Goal: Task Accomplishment & Management: Manage account settings

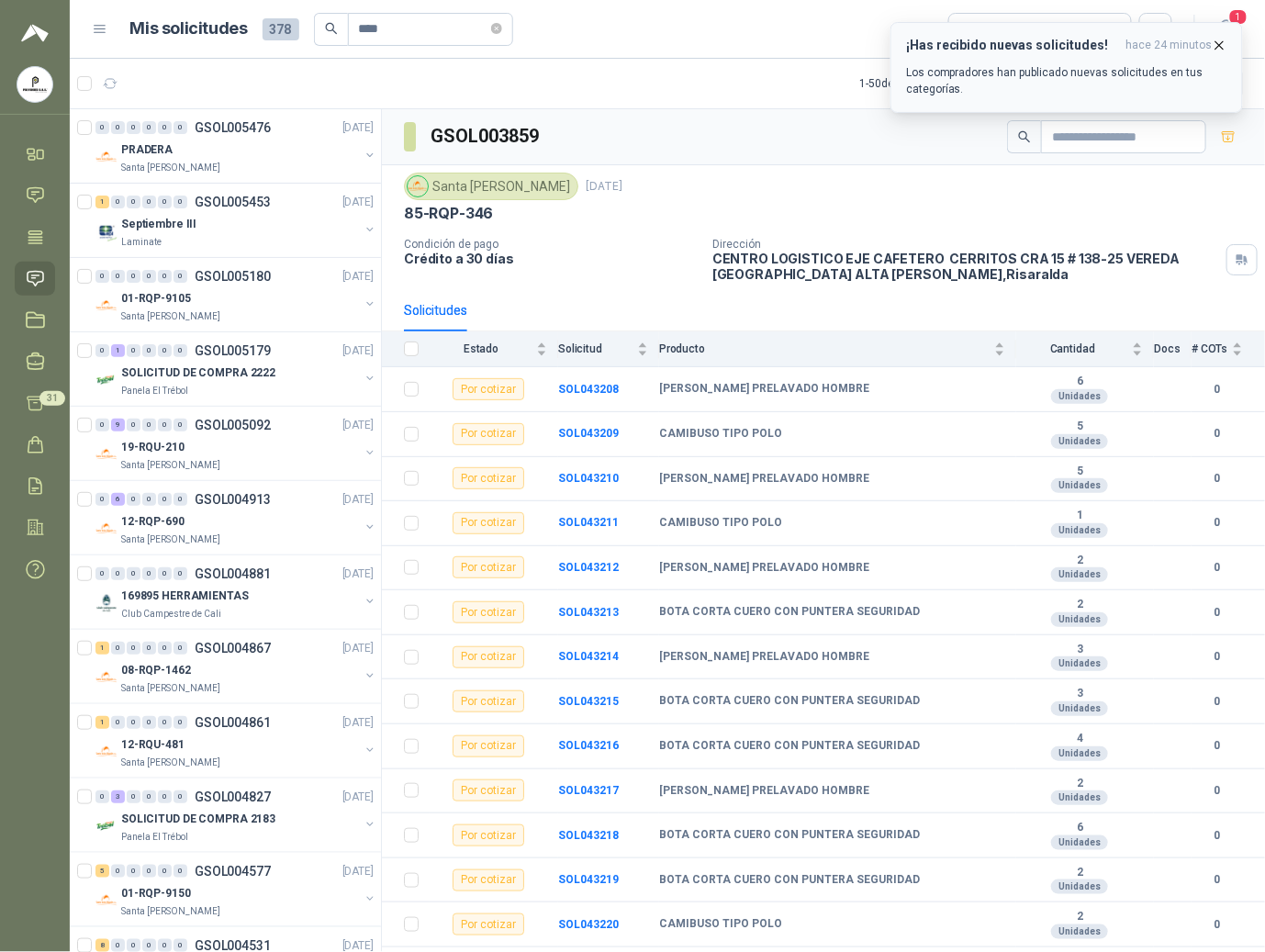
scroll to position [2910, 0]
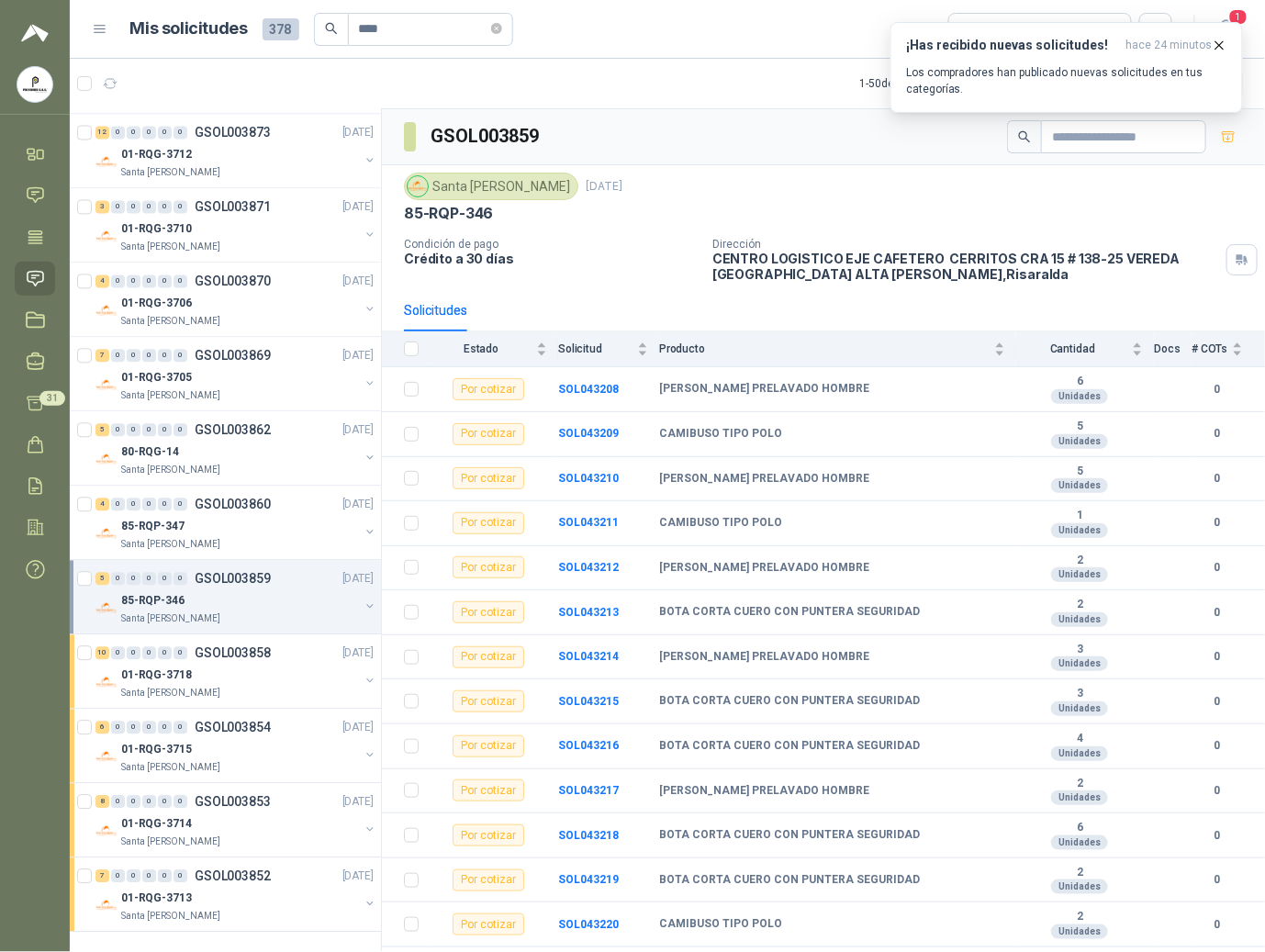
drag, startPoint x: 986, startPoint y: 52, endPoint x: 582, endPoint y: 28, distance: 404.7
click at [987, 50] on h3 "¡Has recibido nuevas solicitudes!" at bounding box center [1013, 45] width 213 height 15
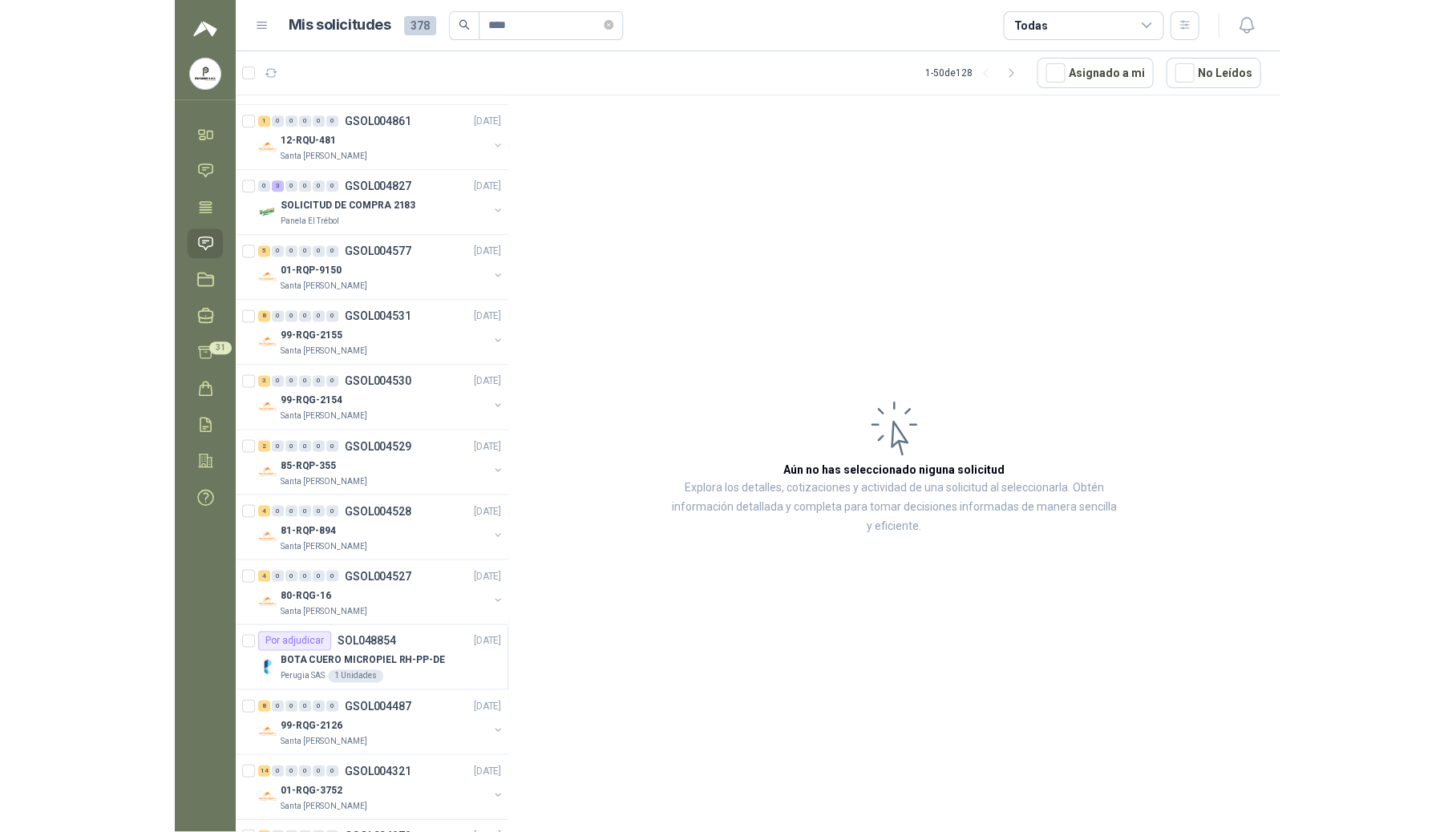
scroll to position [830, 0]
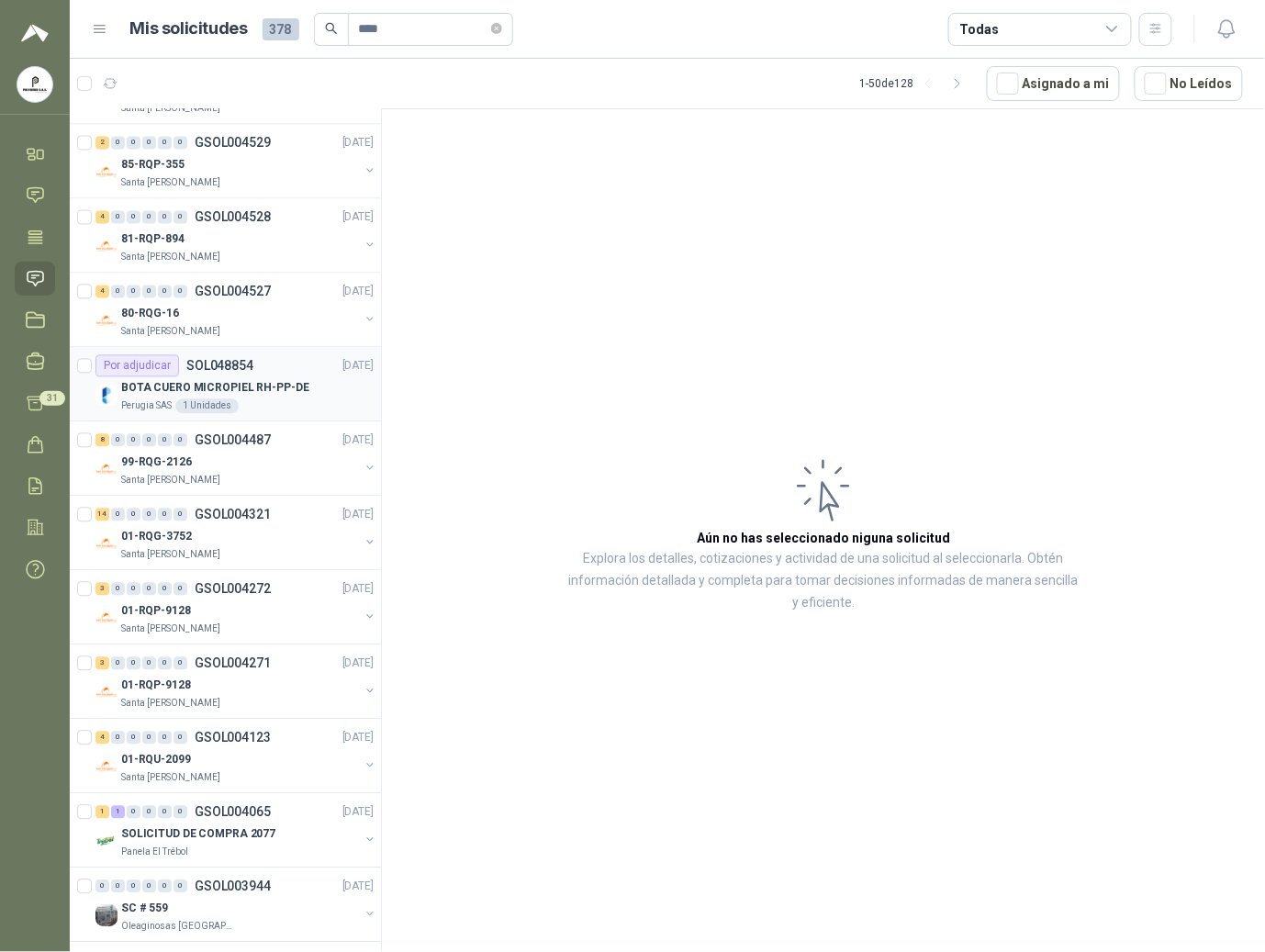
click at [187, 412] on div "1 Unidades" at bounding box center [207, 406] width 63 height 14
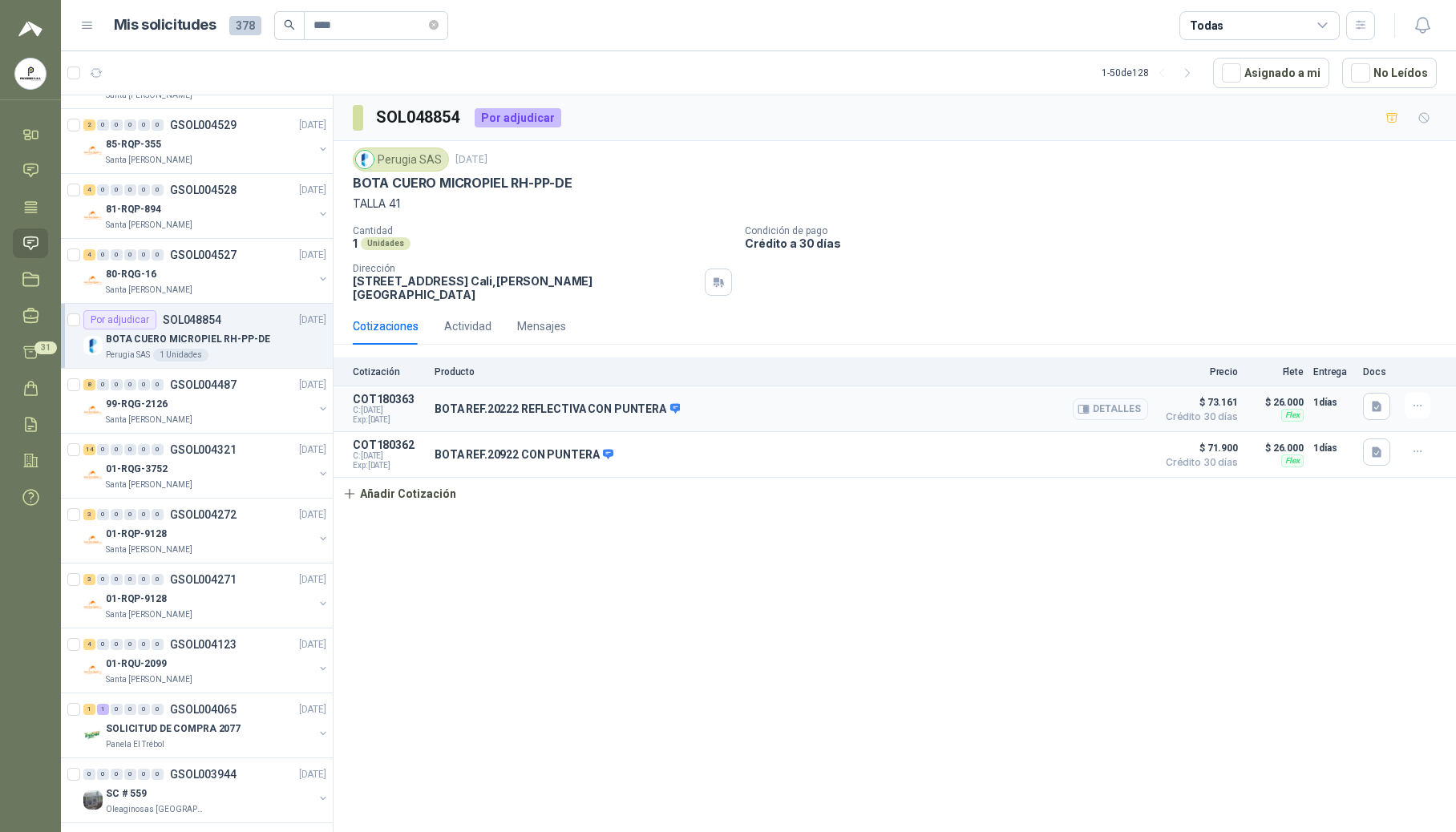
click at [1104, 399] on button "Detalles" at bounding box center [1111, 409] width 75 height 22
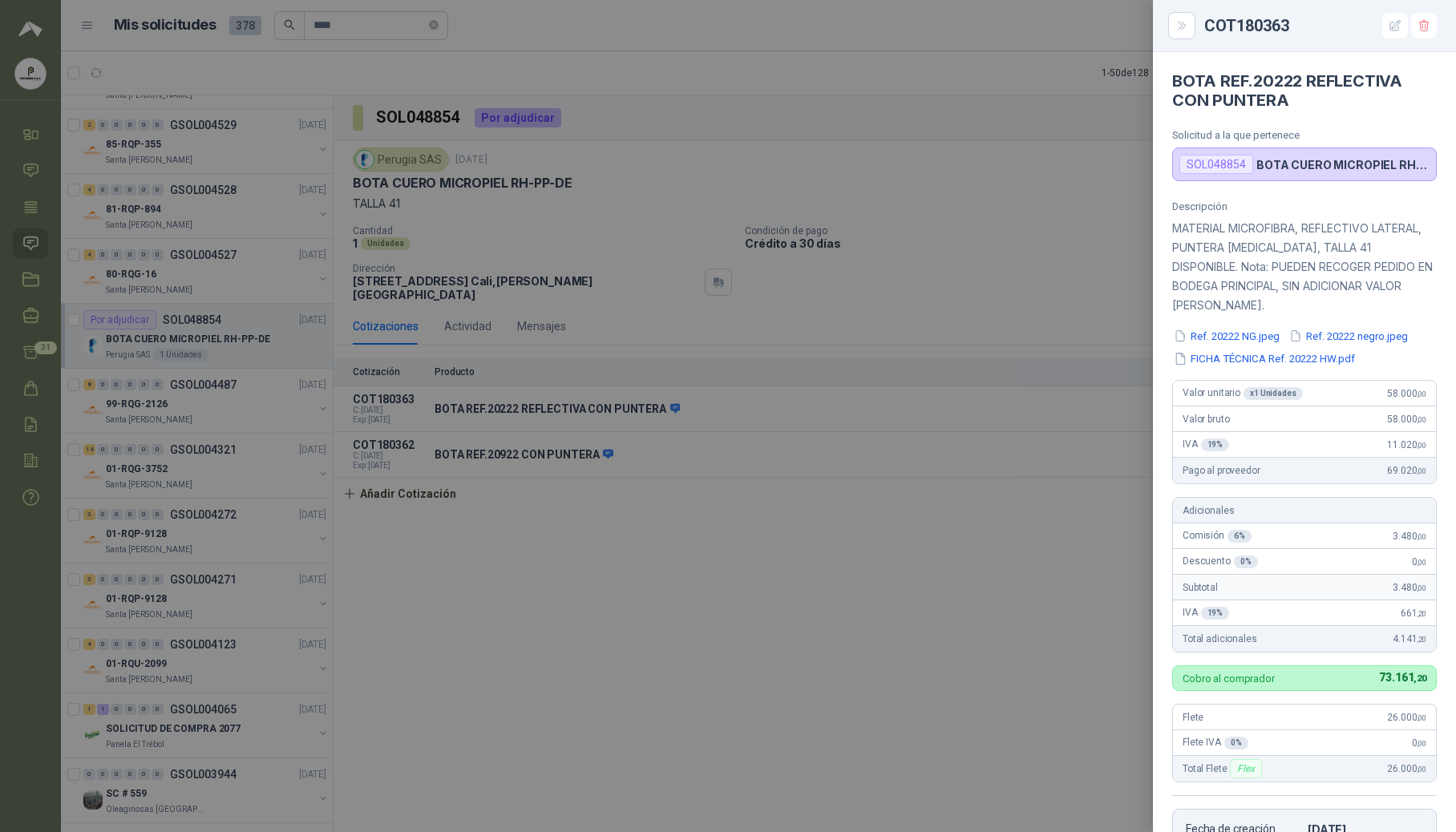
click at [1052, 488] on div at bounding box center [728, 416] width 1456 height 832
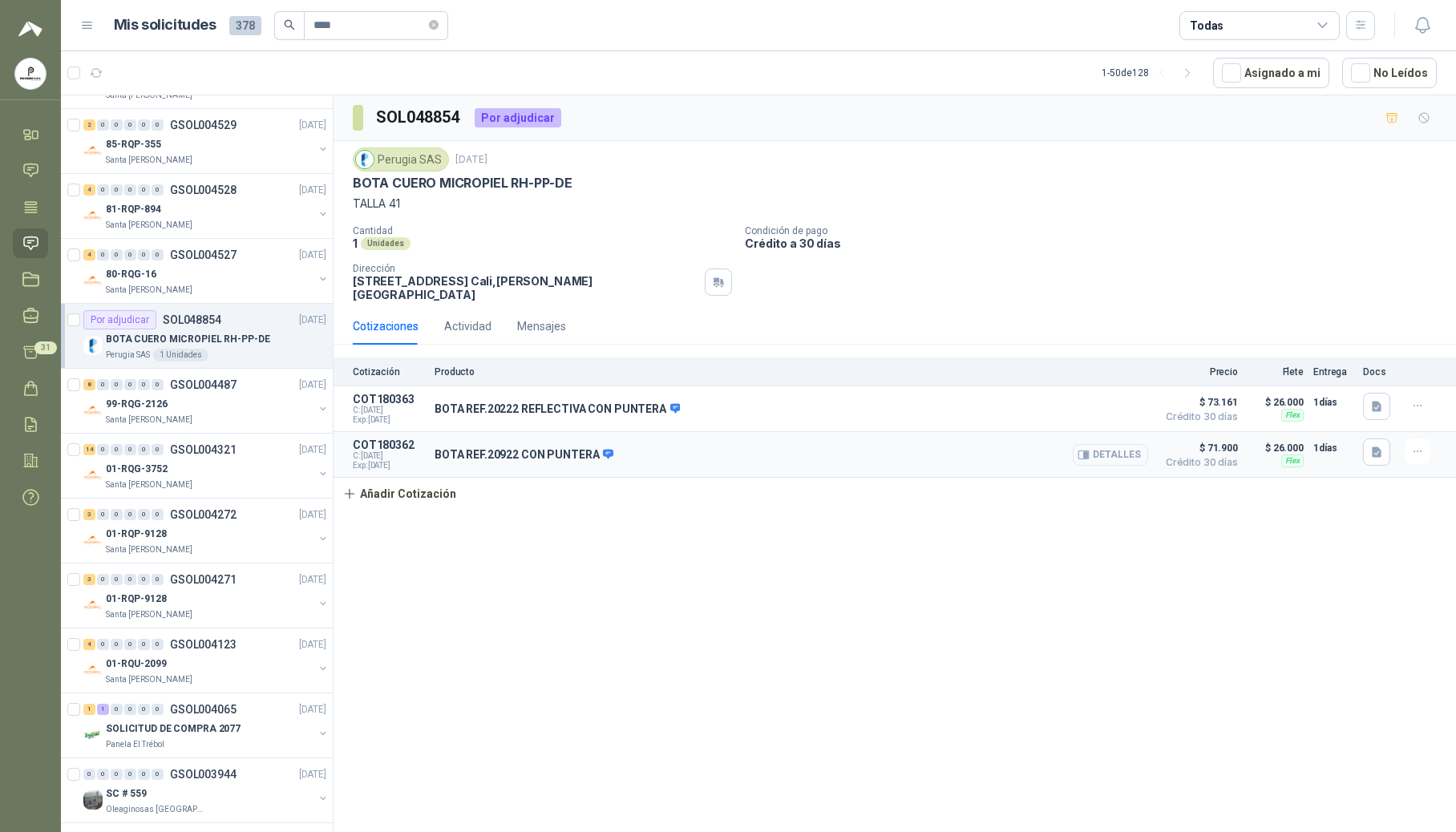
click at [1104, 451] on button "Detalles" at bounding box center [1111, 455] width 75 height 22
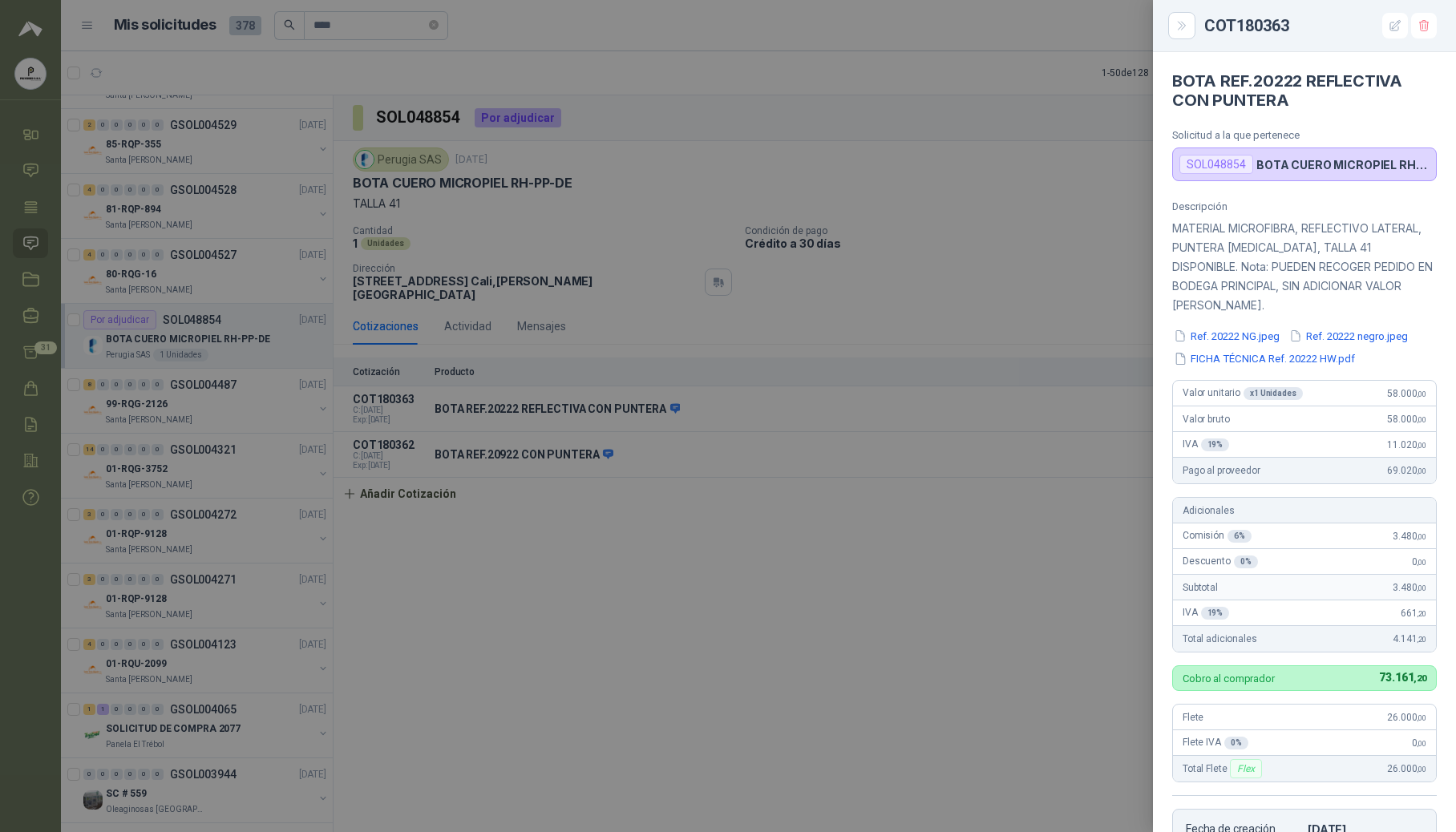
scroll to position [249, 0]
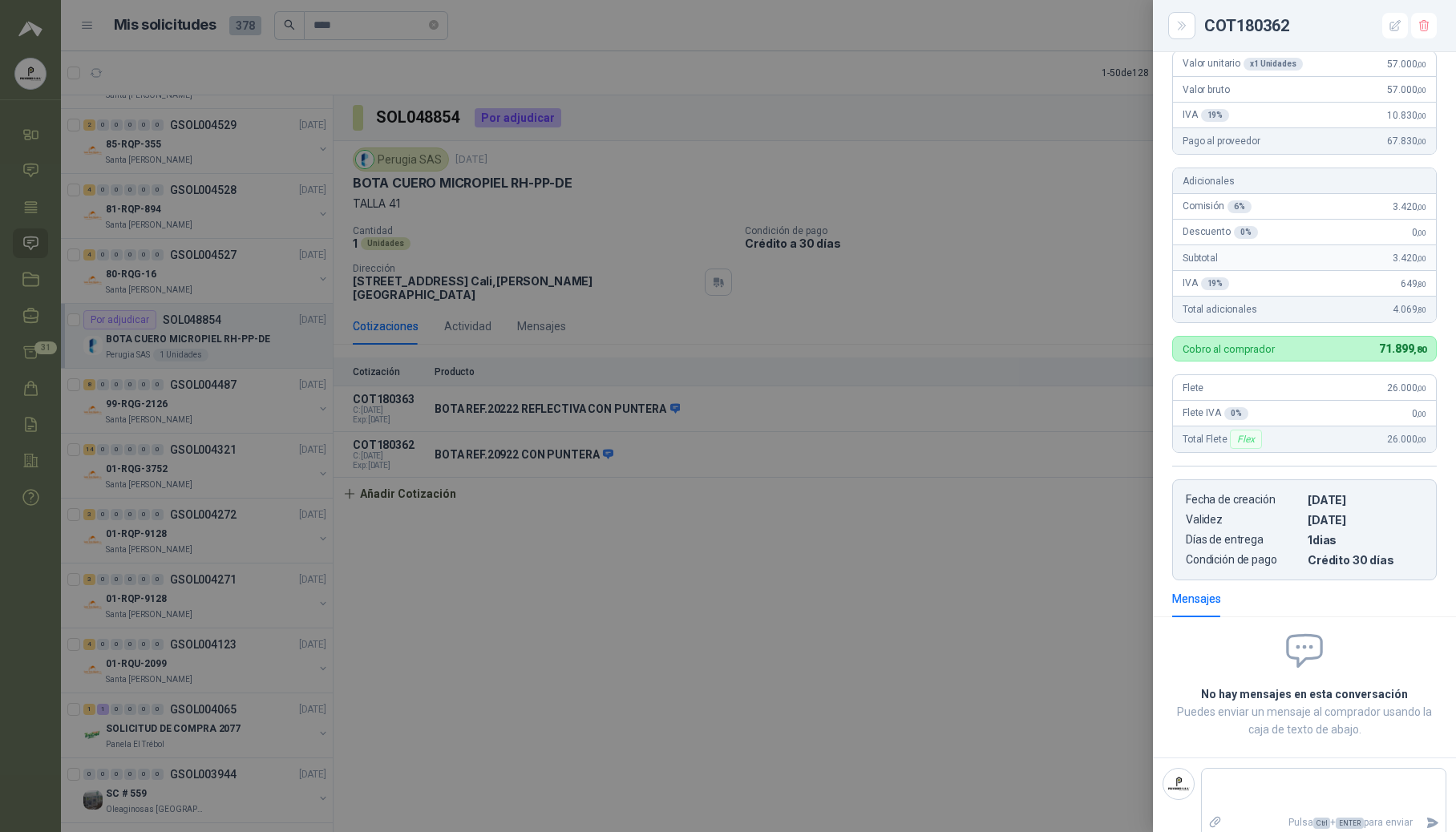
click at [917, 579] on div at bounding box center [728, 416] width 1456 height 832
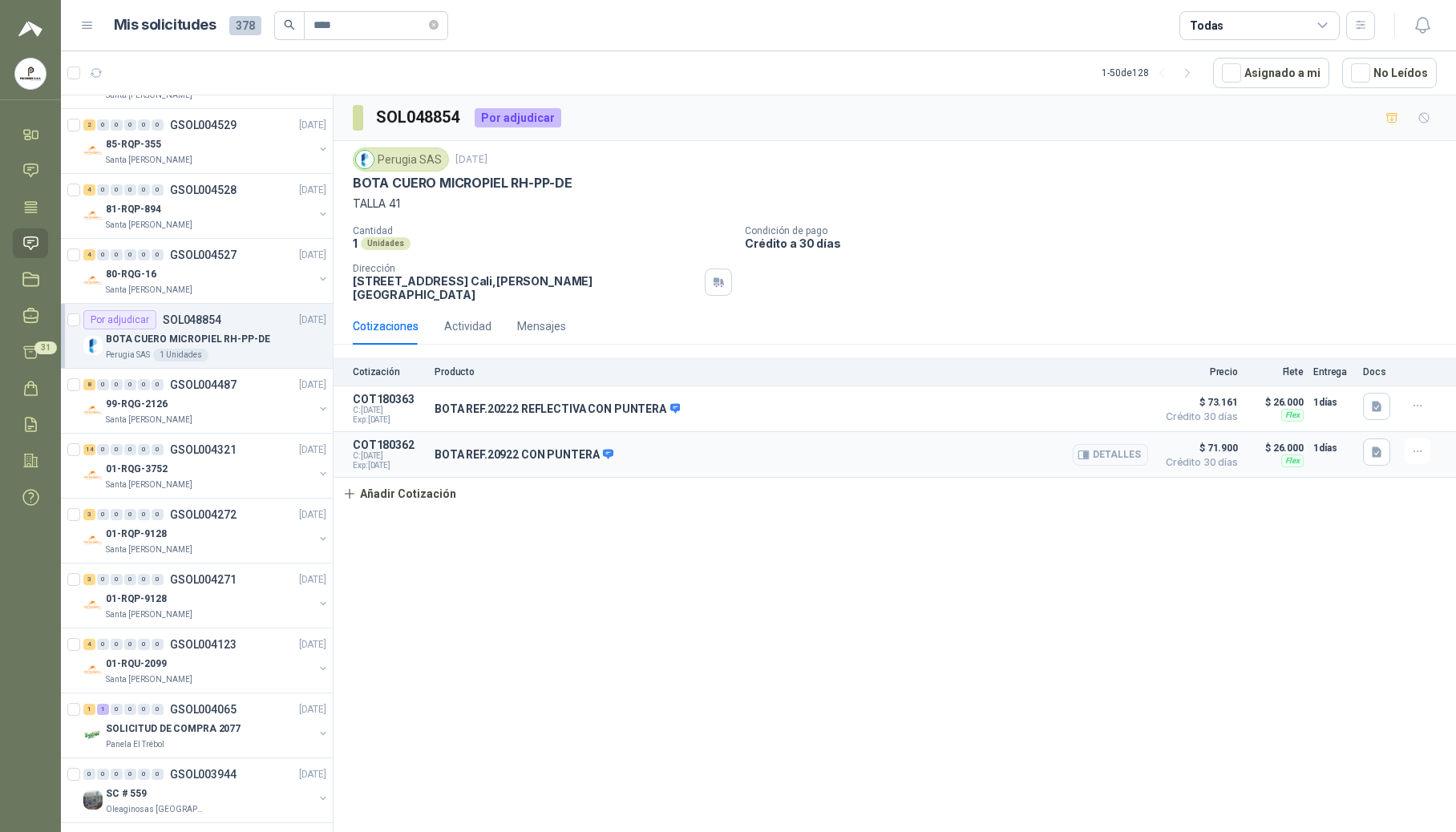
click at [1104, 447] on button "Detalles" at bounding box center [1111, 455] width 75 height 22
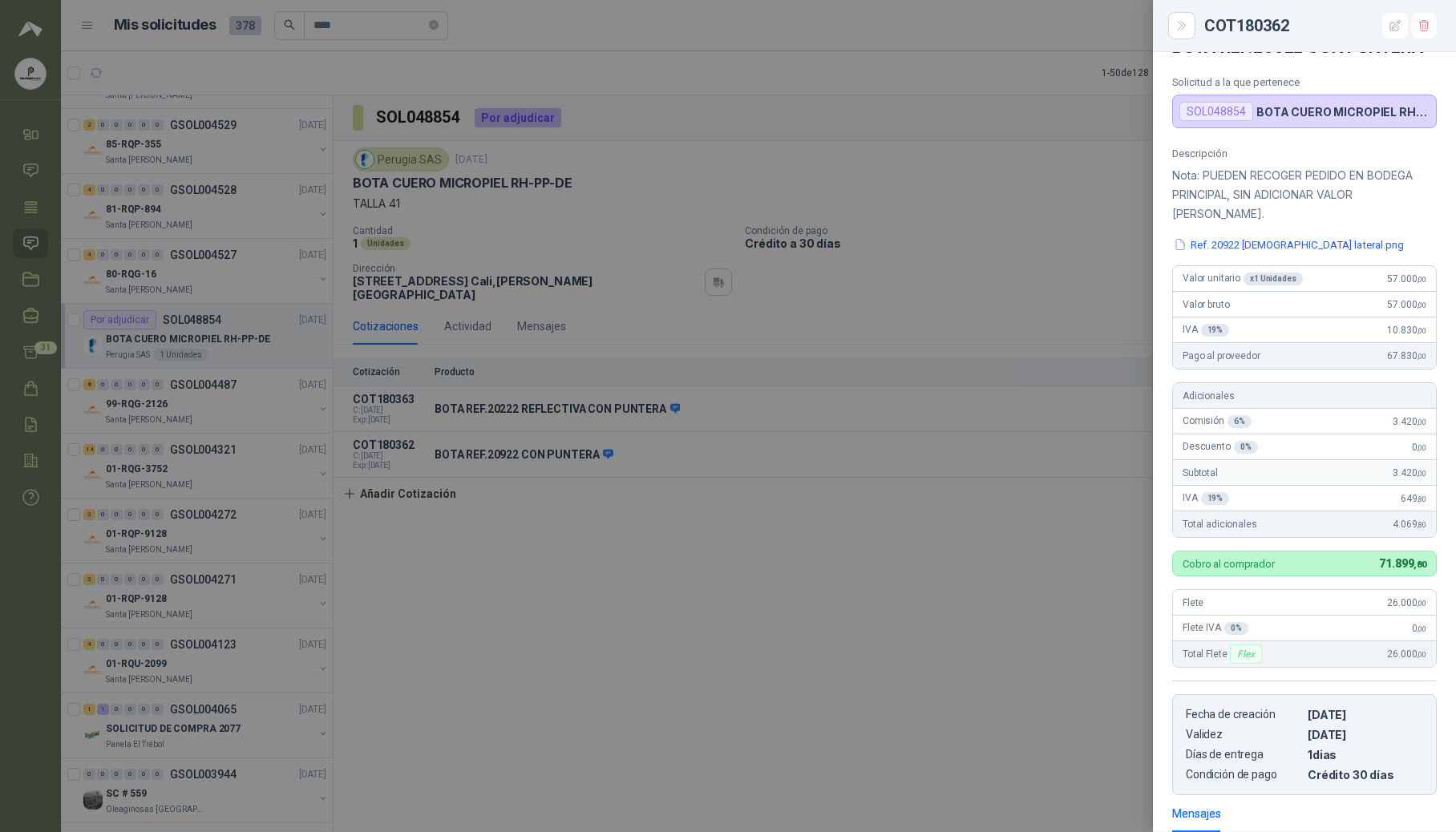
scroll to position [0, 0]
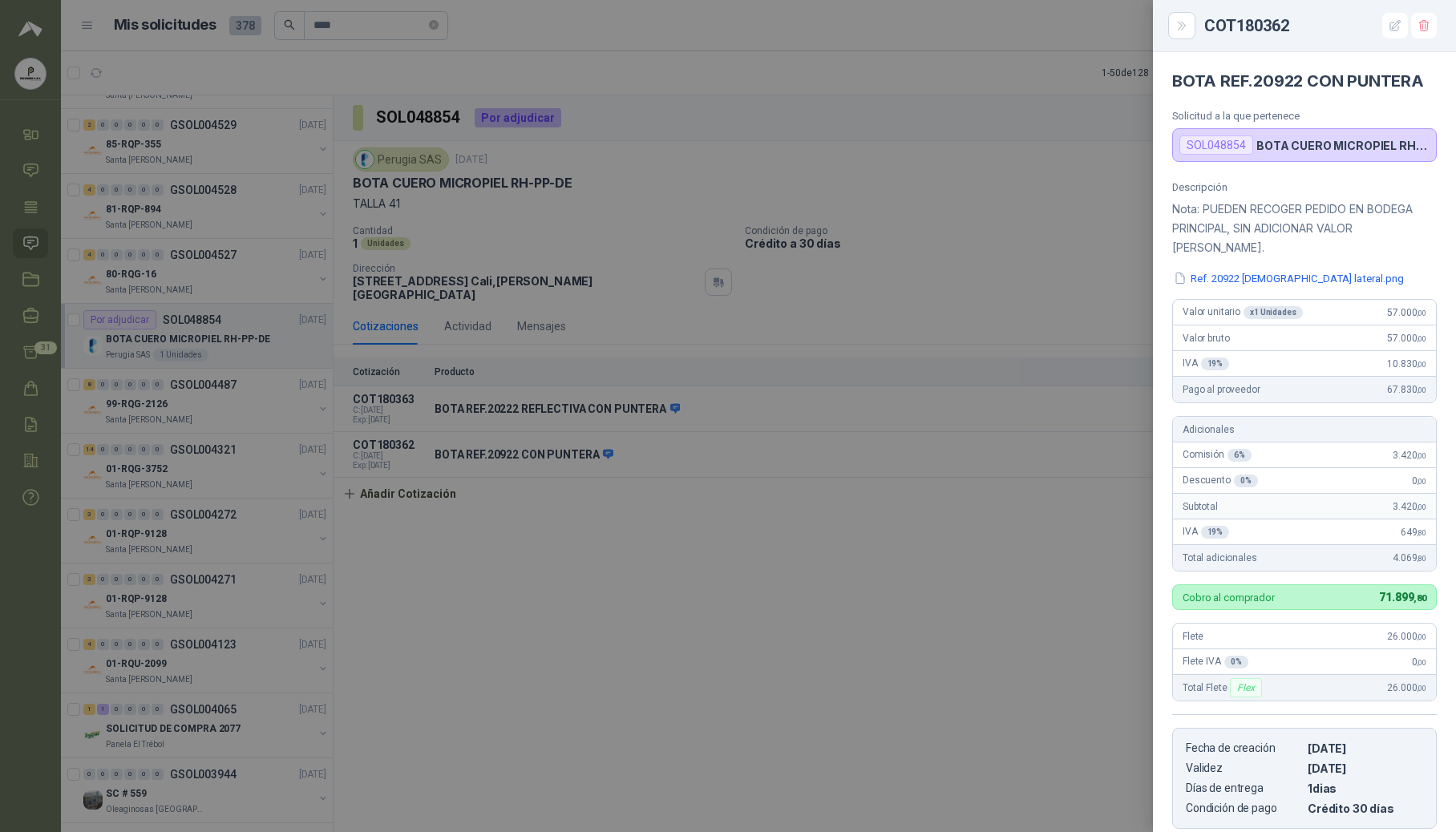
click at [937, 576] on div at bounding box center [728, 416] width 1456 height 832
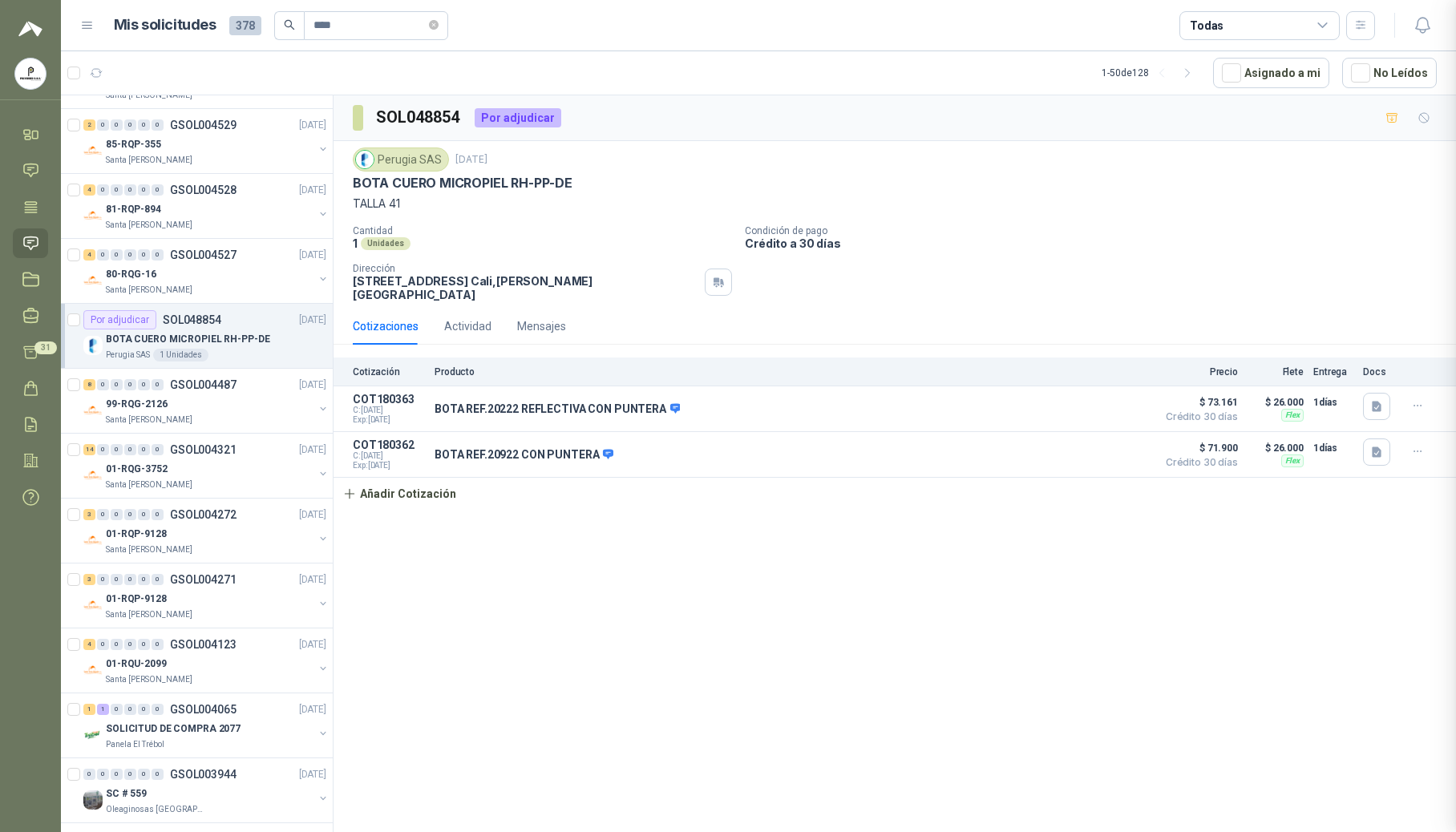
scroll to position [249, 0]
click at [145, 404] on p "99-RQG-2126" at bounding box center [137, 405] width 62 height 15
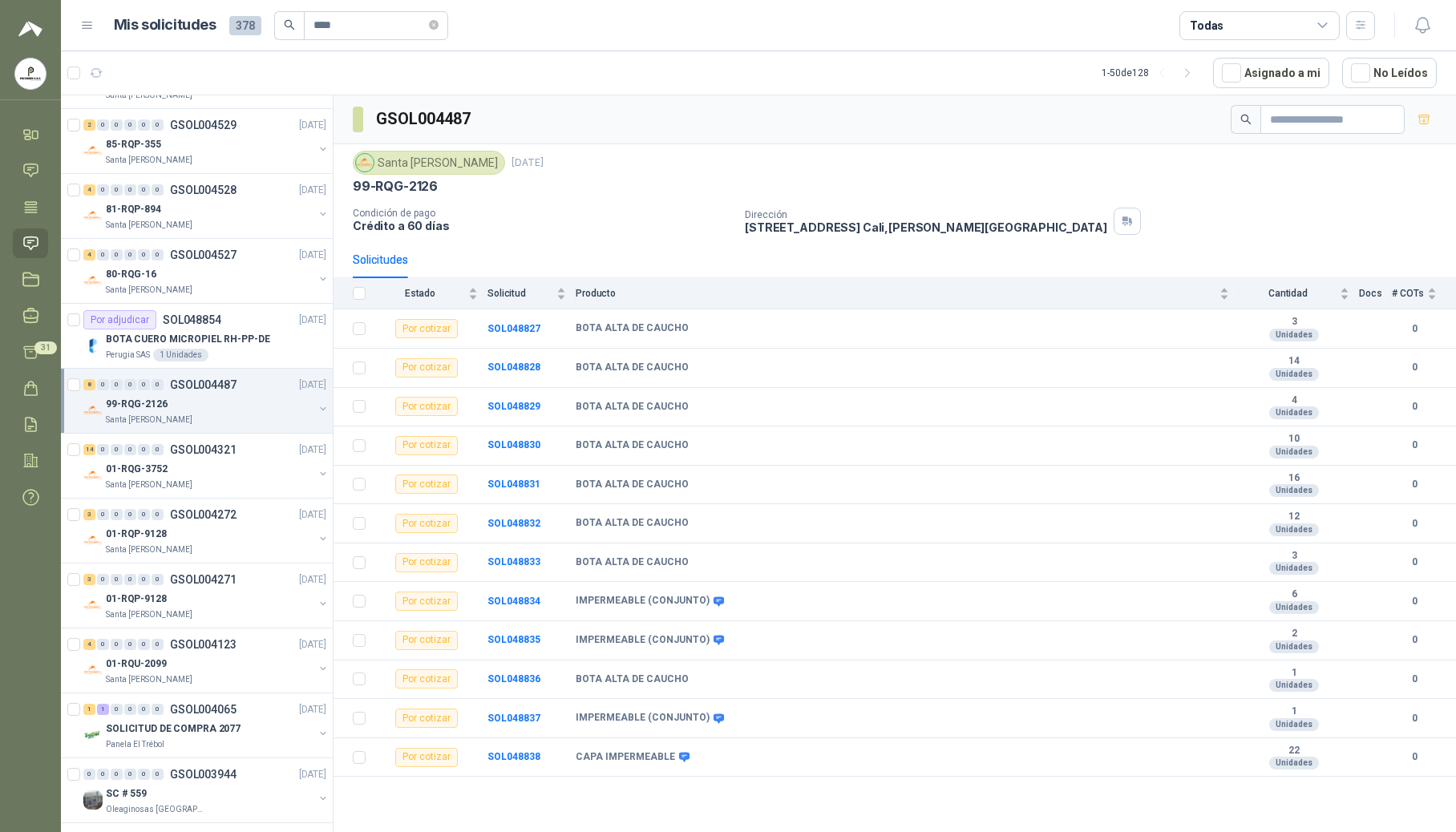
scroll to position [1258, 0]
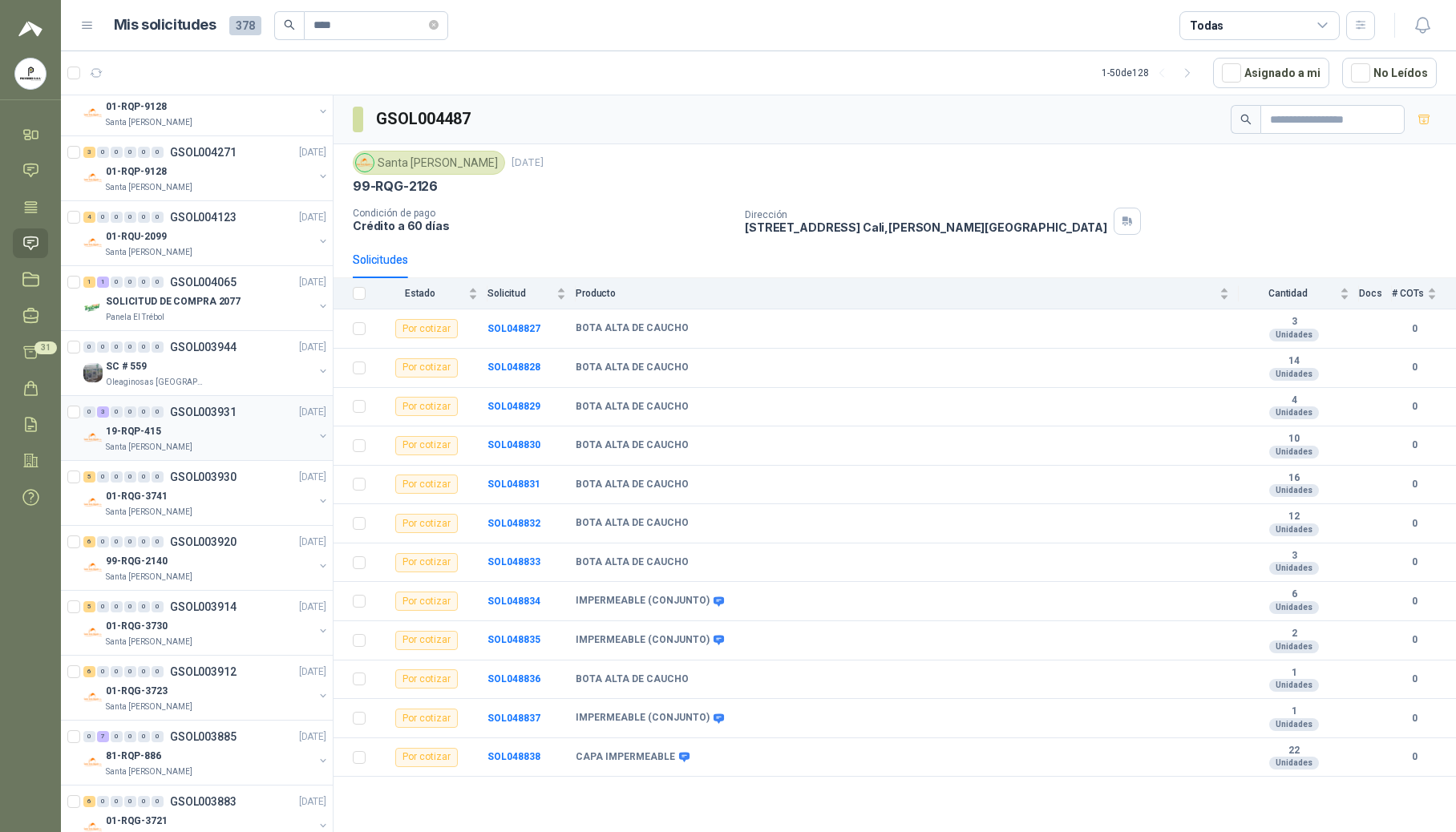
click at [203, 437] on div "19-RQP-415" at bounding box center [210, 431] width 208 height 19
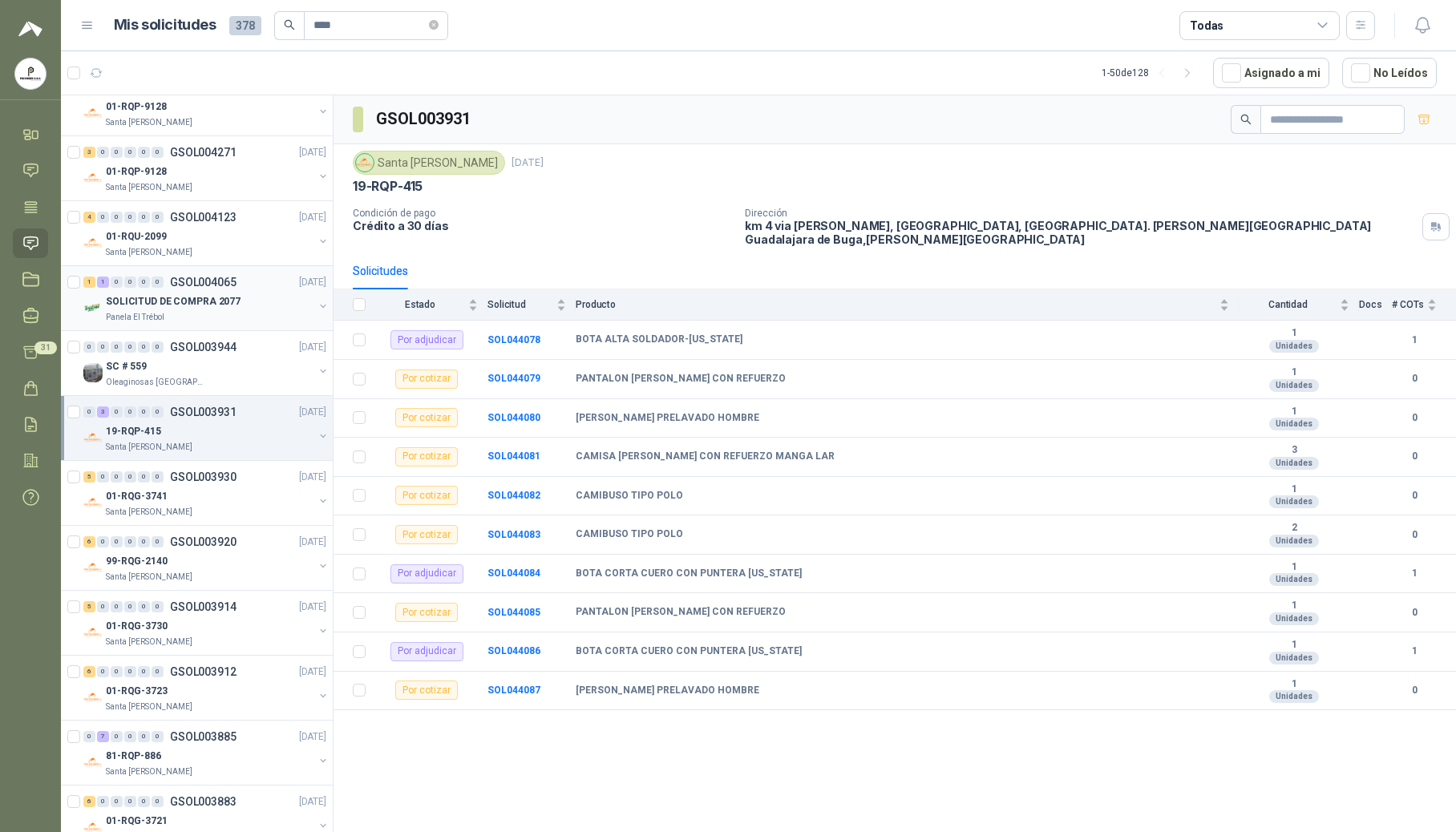
click at [174, 287] on p "GSOL004065" at bounding box center [203, 282] width 66 height 11
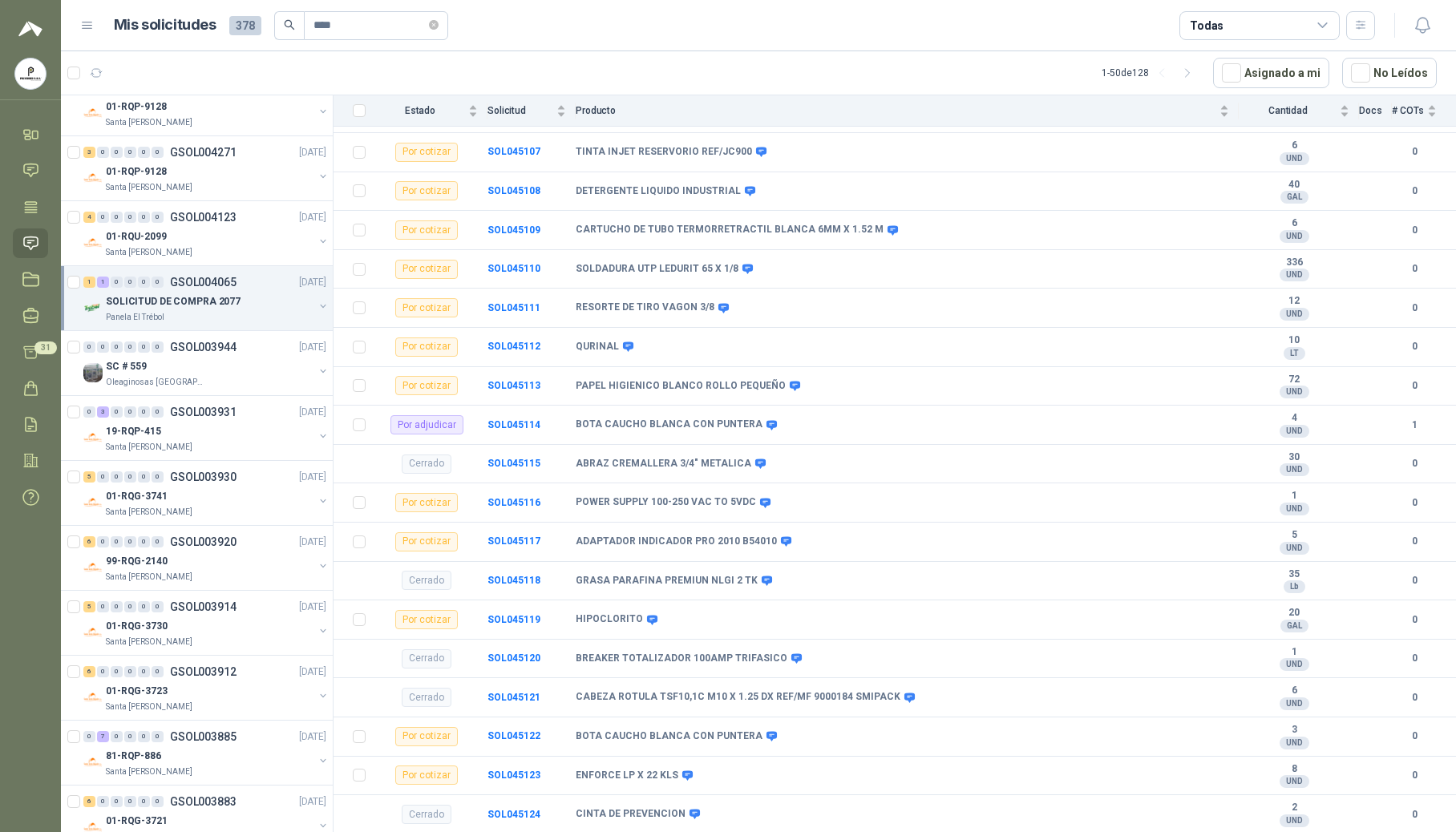
scroll to position [138, 0]
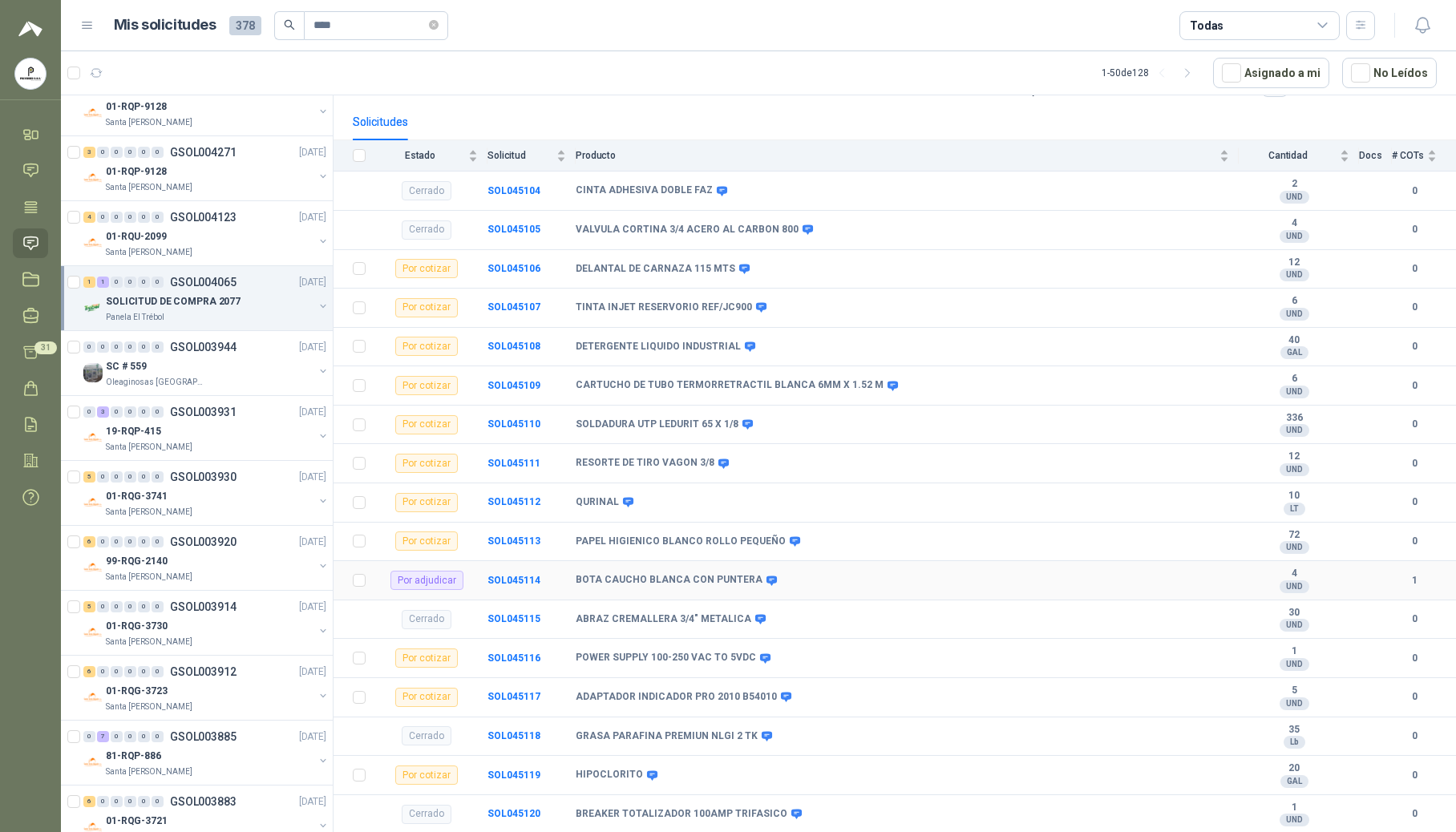
click at [1104, 581] on b "4" at bounding box center [1294, 573] width 111 height 13
click at [428, 590] on div "Por adjudicar" at bounding box center [427, 580] width 73 height 19
click at [513, 586] on b "SOL045114" at bounding box center [514, 580] width 53 height 11
